Goal: Transaction & Acquisition: Purchase product/service

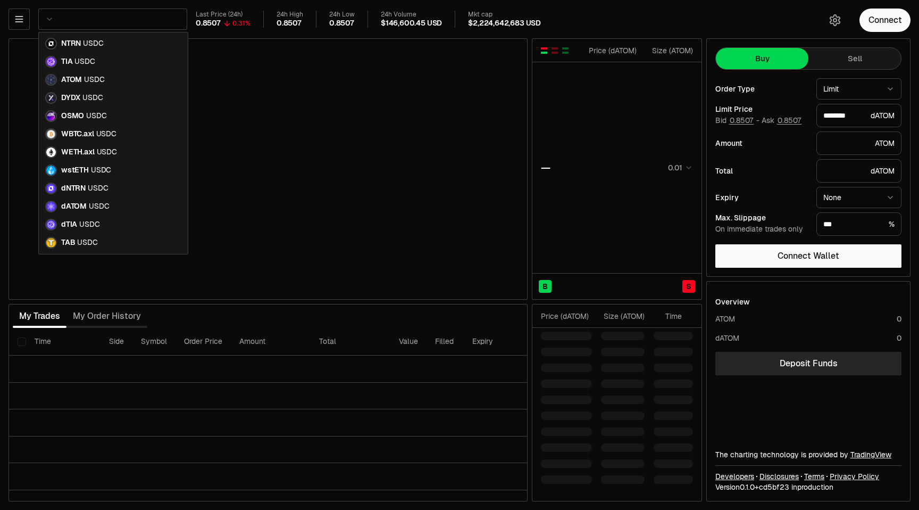
type input "********"
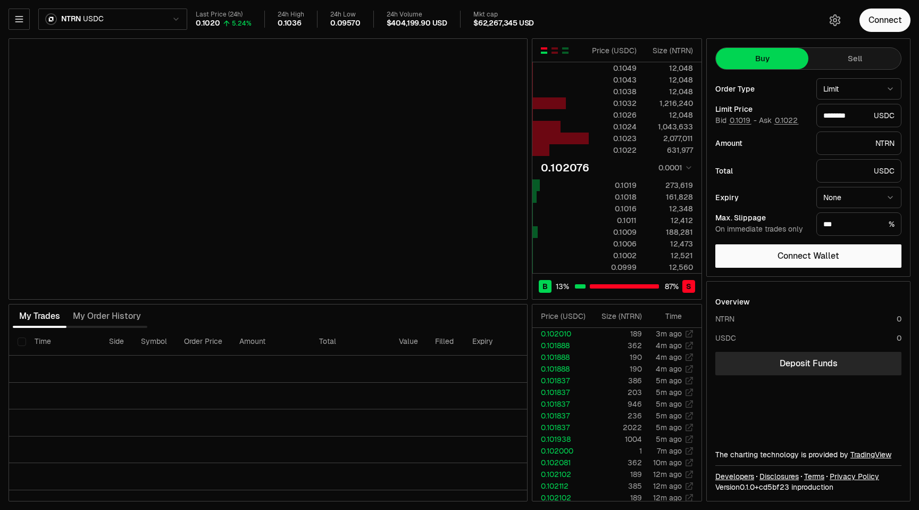
type input "********"
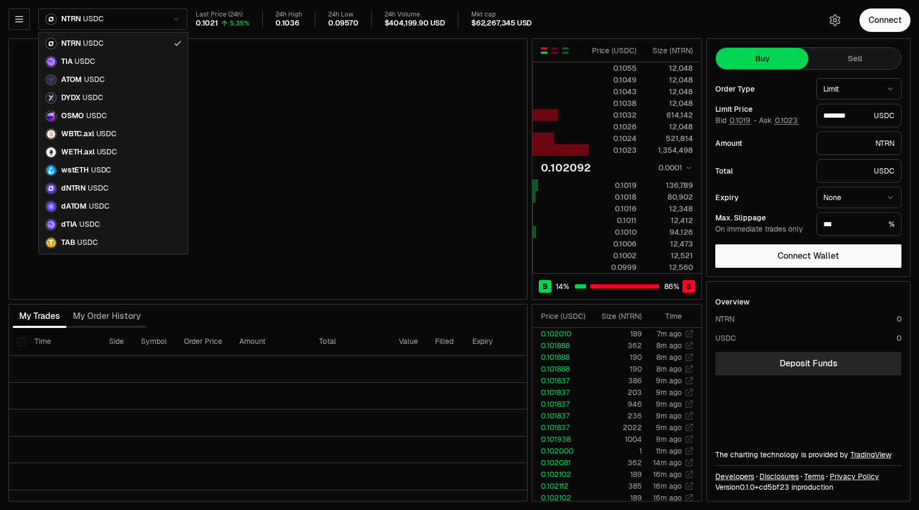
click at [149, 12] on html "Neutron Balance Earn Bridge Orderbook Stake Ecosystem Governance Documentation …" at bounding box center [459, 255] width 919 height 510
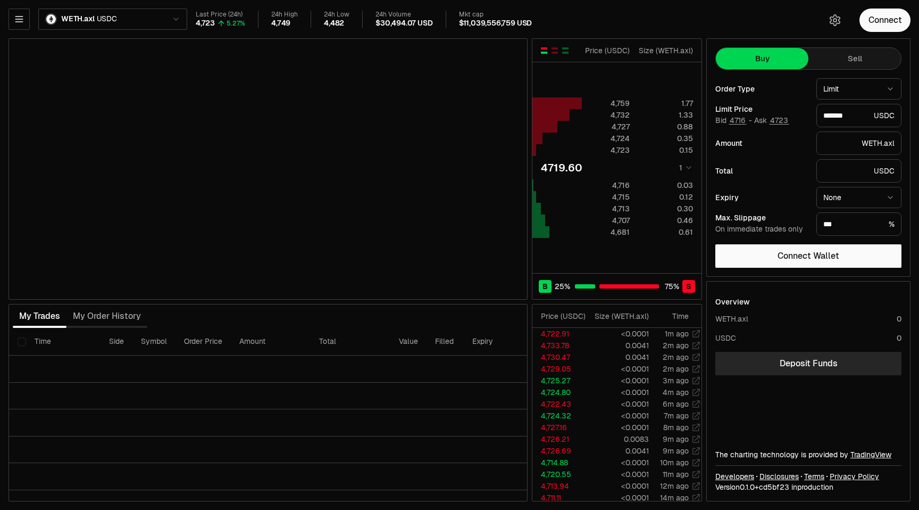
type input "*******"
